Goal: Book appointment/travel/reservation

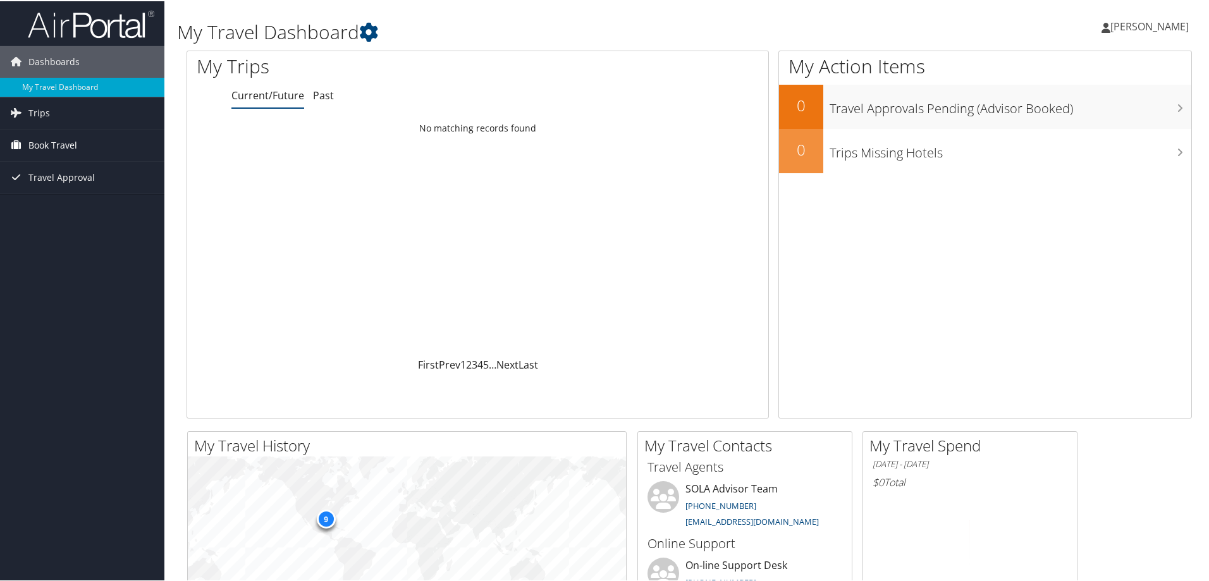
click at [43, 145] on span "Book Travel" at bounding box center [52, 144] width 49 height 32
click at [69, 190] on link "Book/Manage Online Trips" at bounding box center [82, 188] width 164 height 19
click at [89, 185] on link "Book/Manage Online Trips" at bounding box center [82, 188] width 164 height 19
